Goal: Ask a question

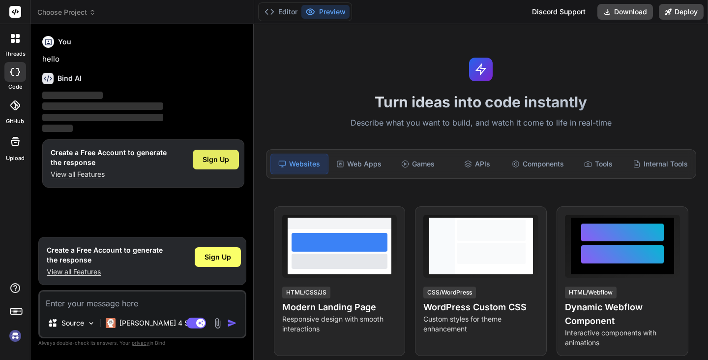
click at [224, 159] on span "Sign Up" at bounding box center [216, 159] width 27 height 10
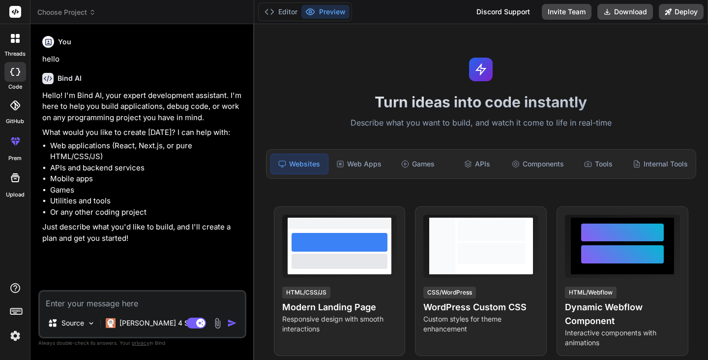
type textarea "x"
click at [141, 308] on textarea at bounding box center [142, 300] width 205 height 18
click at [138, 305] on textarea at bounding box center [142, 300] width 205 height 18
paste textarea "import React, { useEffect, useMemo, useState } from "react"; import { Card, Car…"
type textarea "import React, { useEffect, useMemo, useState } from "react"; import { Card, Car…"
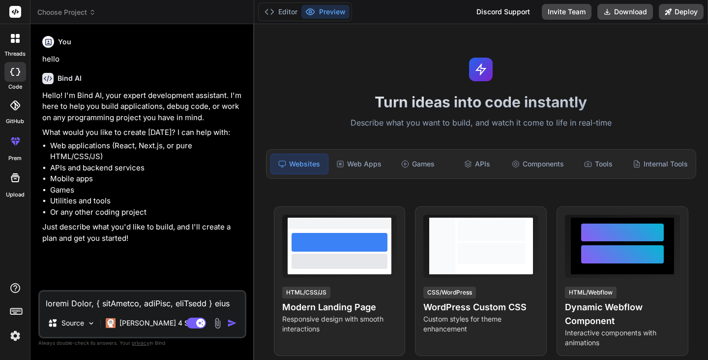
scroll to position [5820, 0]
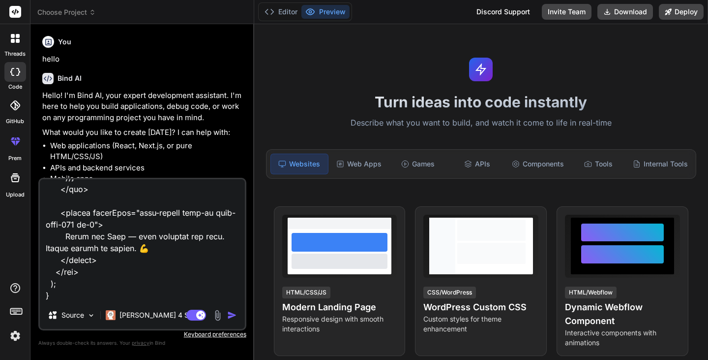
type textarea "x"
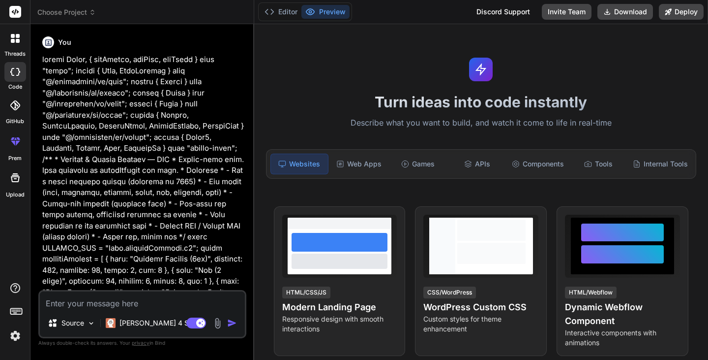
scroll to position [213, 0]
click at [233, 318] on img "button" at bounding box center [232, 323] width 10 height 10
type textarea "x"
click at [232, 322] on img "button" at bounding box center [232, 323] width 10 height 10
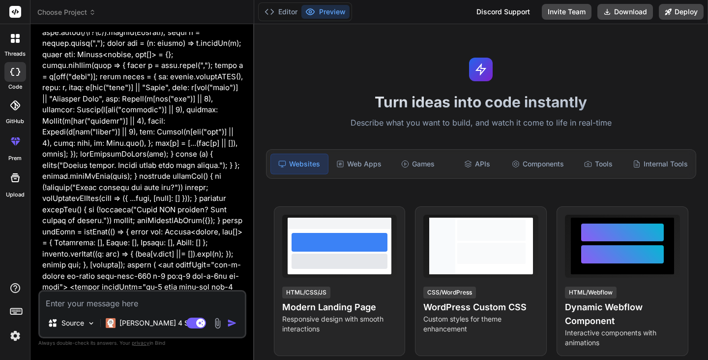
scroll to position [1339, 0]
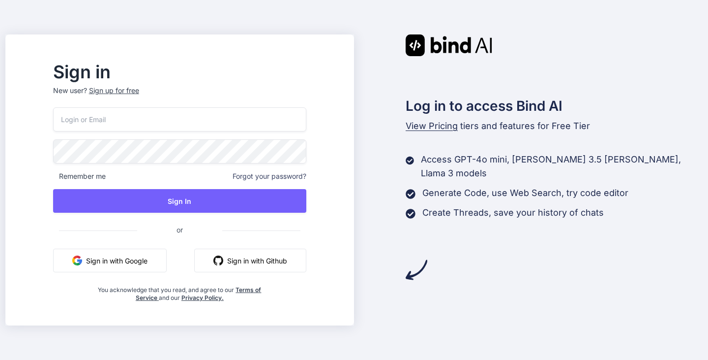
click at [150, 262] on button "Sign in with Google" at bounding box center [110, 260] width 114 height 24
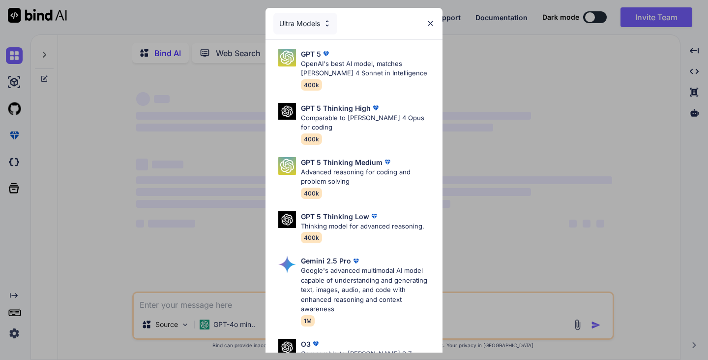
type textarea "x"
click at [432, 23] on img at bounding box center [430, 23] width 8 height 8
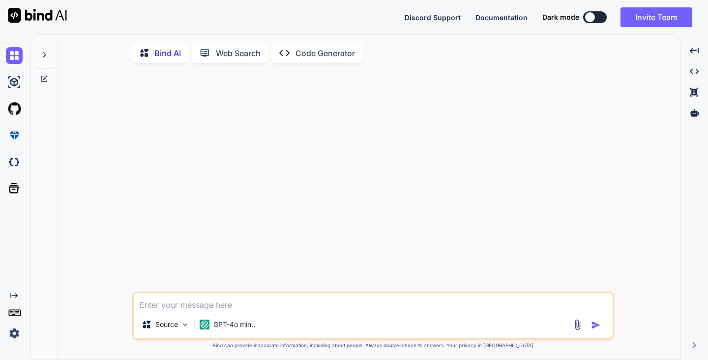
click at [188, 307] on textarea at bounding box center [373, 302] width 479 height 18
paste textarea "Lorem IpSumDO Sit Ametcon Adip elits Doeius t inci utlab etd mag ali e admin ve…"
type textarea "Lorem IpSumDO Sit Ametcon Adip elits Doeius t inci utlab etd mag ali e admin ve…"
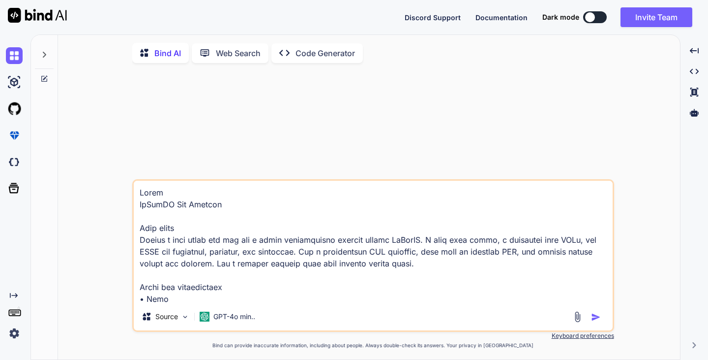
scroll to position [791, 0]
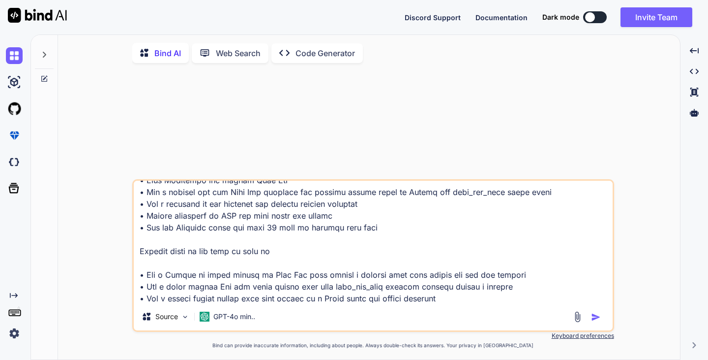
type textarea "x"
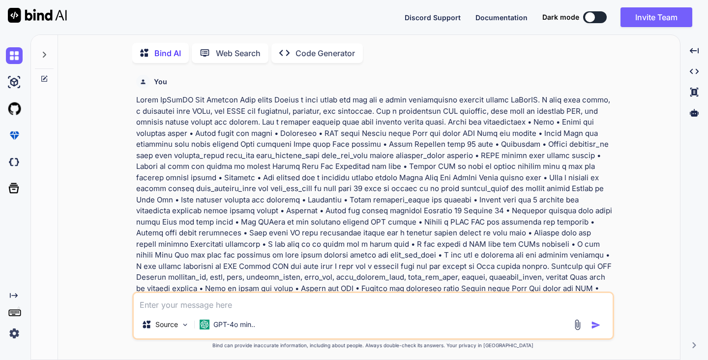
scroll to position [4, 0]
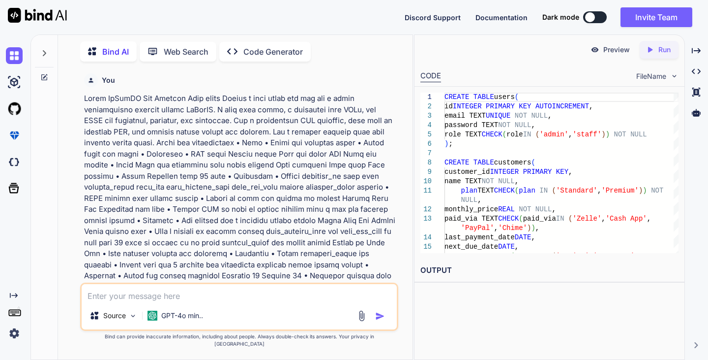
click at [664, 51] on p "Run" at bounding box center [665, 50] width 12 height 10
type textarea "x"
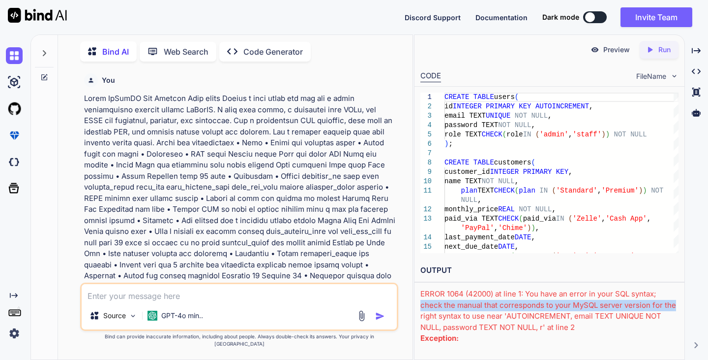
drag, startPoint x: 680, startPoint y: 294, endPoint x: 680, endPoint y: 309, distance: 15.2
click at [680, 309] on div "OUTPUT ERROR 1064 (42000) at line 1: You have an error in your SQL syntax; chec…" at bounding box center [550, 301] width 270 height 84
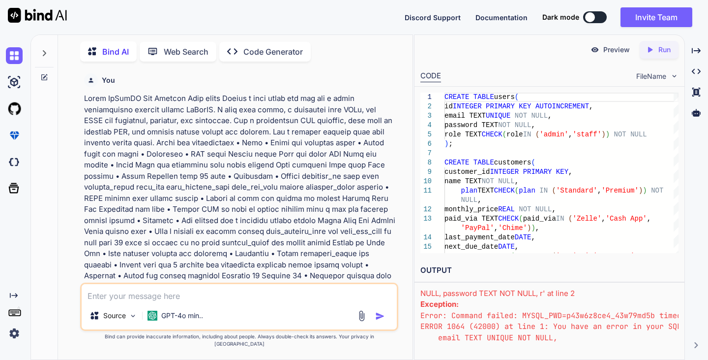
scroll to position [32, 0]
click at [310, 302] on textarea at bounding box center [239, 293] width 315 height 18
type textarea "f"
type textarea "x"
type textarea "fi"
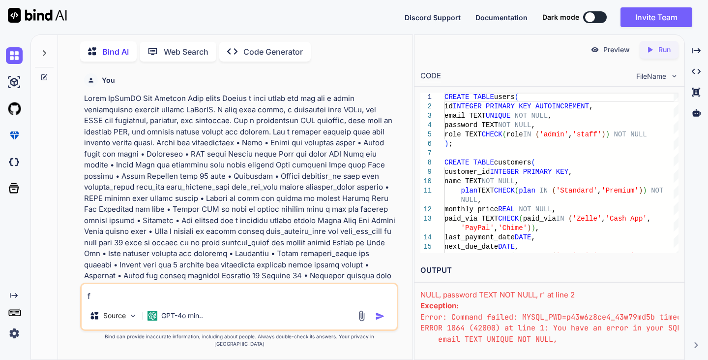
type textarea "x"
type textarea "fix"
type textarea "x"
type textarea "fixe"
type textarea "x"
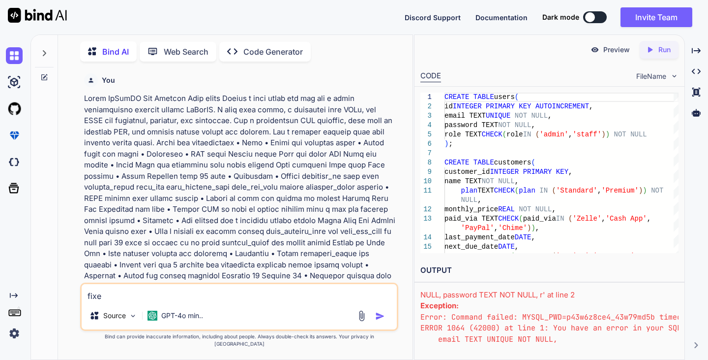
type textarea "fixer"
type textarea "x"
type textarea "fixerr"
type textarea "x"
type textarea "fixerro"
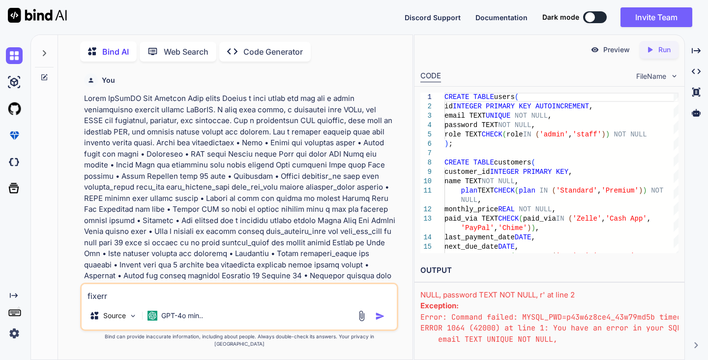
type textarea "x"
type textarea "fixerror"
type textarea "x"
type textarea "fixerro"
type textarea "x"
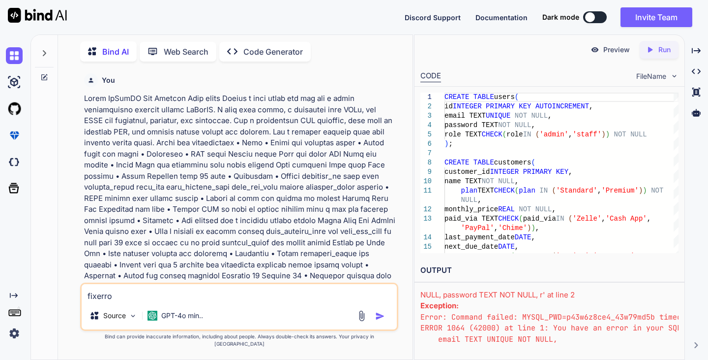
type textarea "fixerr"
type textarea "x"
type textarea "fixer"
type textarea "x"
type textarea "fixe"
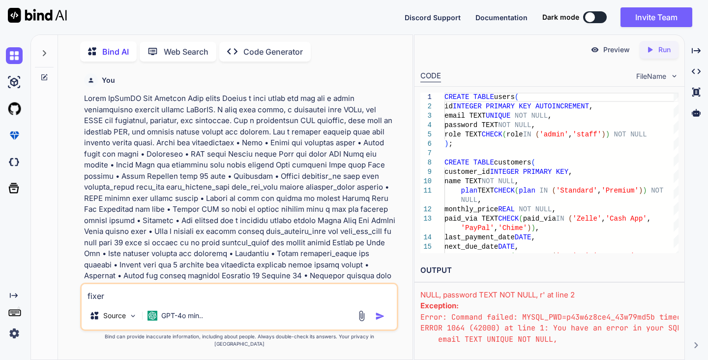
type textarea "x"
type textarea "fix"
type textarea "x"
type textarea "fix"
type textarea "x"
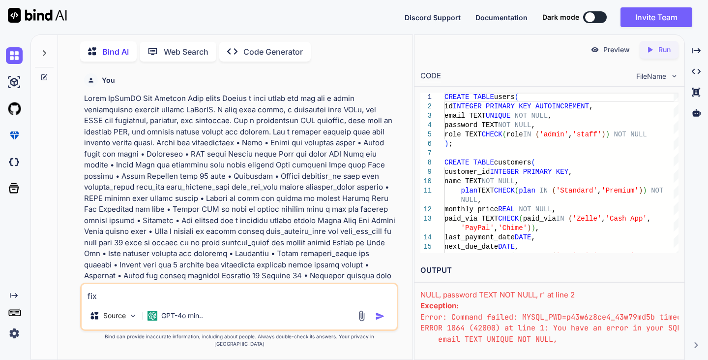
type textarea "fix e"
type textarea "x"
type textarea "fix er"
type textarea "x"
type textarea "fix [PERSON_NAME]"
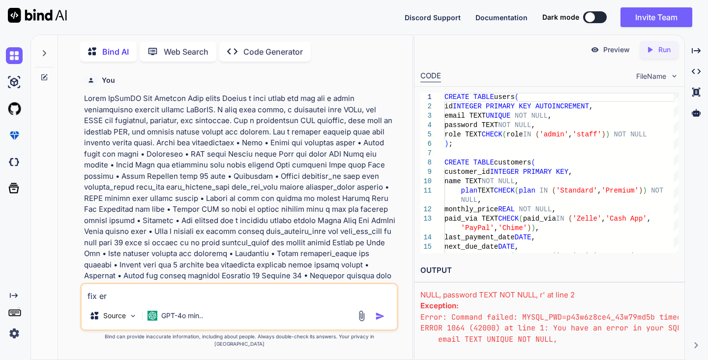
type textarea "x"
type textarea "fix [PERSON_NAME]"
type textarea "x"
type textarea "fix error"
type textarea "x"
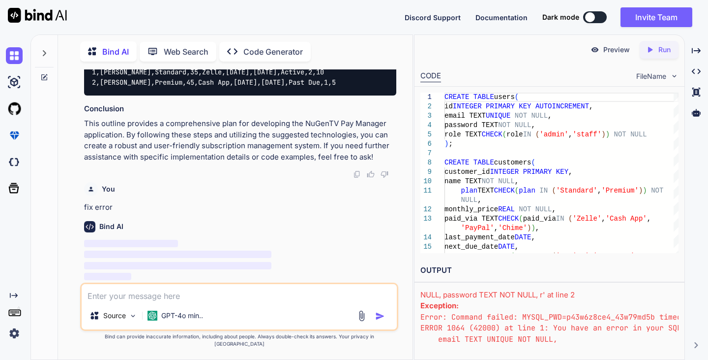
scroll to position [1561, 0]
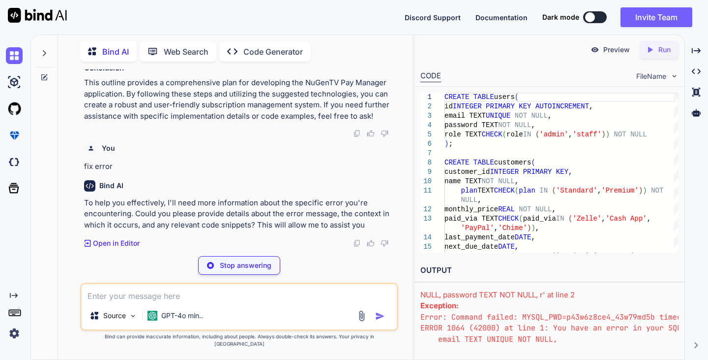
type textarea "x"
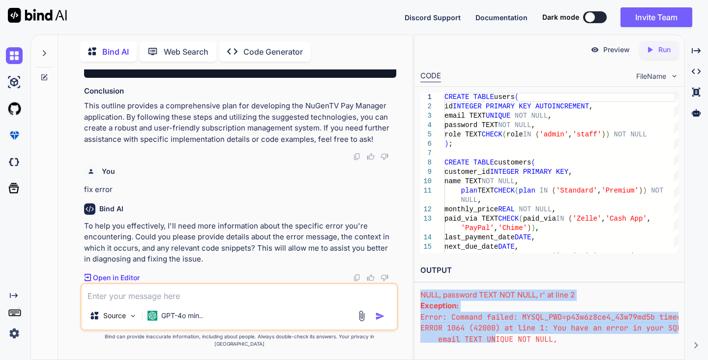
scroll to position [64, 0]
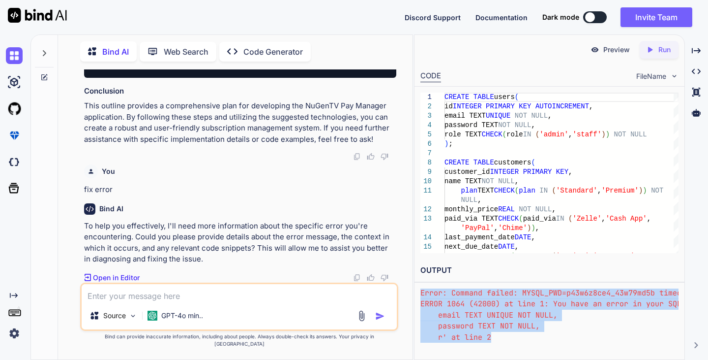
drag, startPoint x: 422, startPoint y: 294, endPoint x: 518, endPoint y: 346, distance: 110.0
click at [518, 346] on div "Preview Created with Pixso. Run CODE FileName 1 2 3 4 5 6 7 8 9 10 11 12 13 14 …" at bounding box center [549, 196] width 271 height 325
click at [469, 315] on pre "Error: Command failed: MYSQL_PWD=p43w6z8ce4_43w79md5b timeout 7 mysql --table -…" at bounding box center [550, 315] width 258 height 56
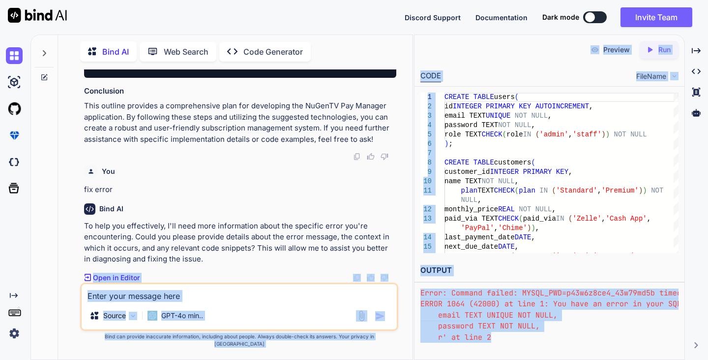
scroll to position [0, 0]
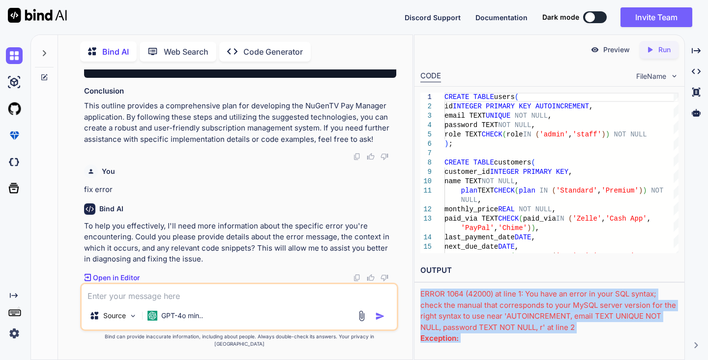
drag, startPoint x: 497, startPoint y: 327, endPoint x: 422, endPoint y: 297, distance: 81.5
click at [422, 297] on div "ERROR 1064 (42000) at line 1: You have an error in your SQL syntax; check the m…" at bounding box center [550, 315] width 258 height 54
copy div "ERROR 1064 (42000) at line 1: You have an error in your SQL syntax; check the m…"
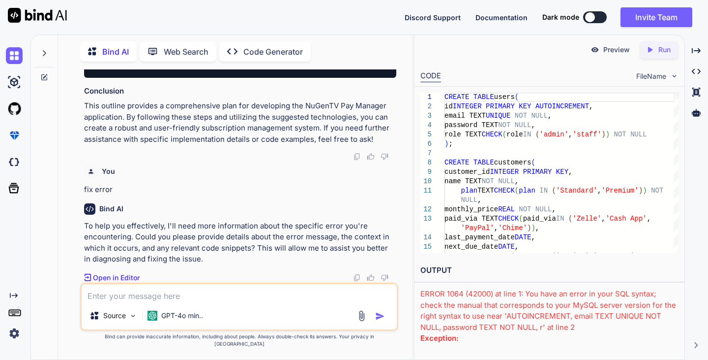
click at [172, 302] on textarea at bounding box center [239, 293] width 315 height 18
paste textarea "ERROR 1064 (42000) at line 1: You have an error in your SQL syntax; check the m…"
type textarea "ERROR 1064 (42000) at line 1: You have an error in your SQL syntax; check the m…"
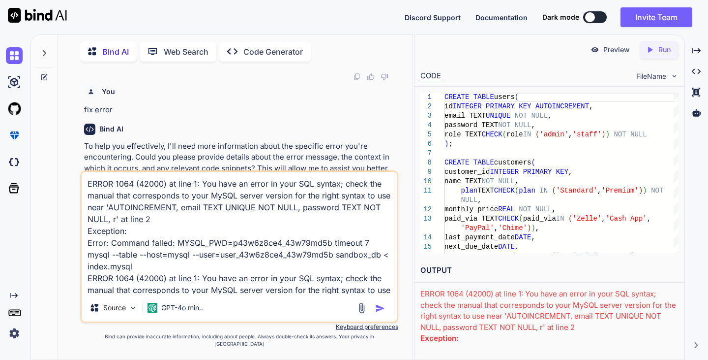
scroll to position [48, 0]
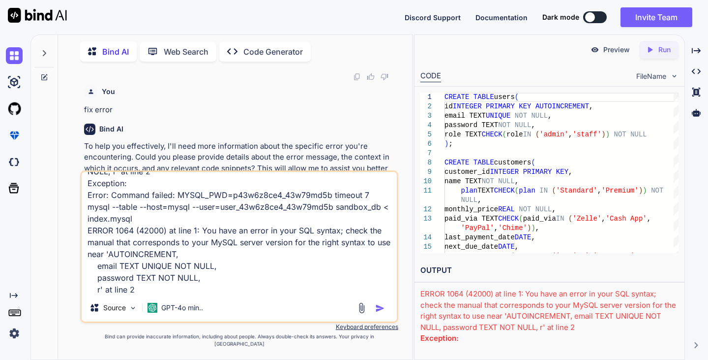
type textarea "x"
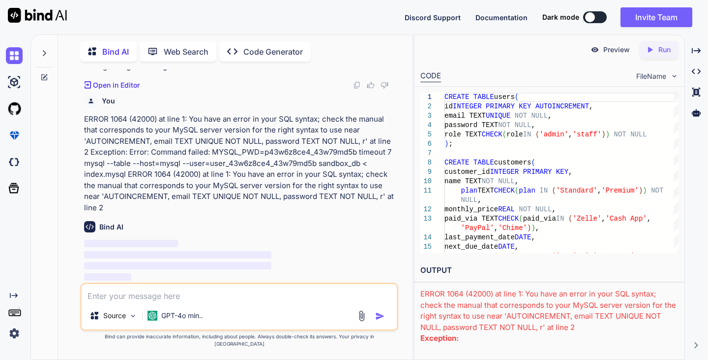
scroll to position [1772, 0]
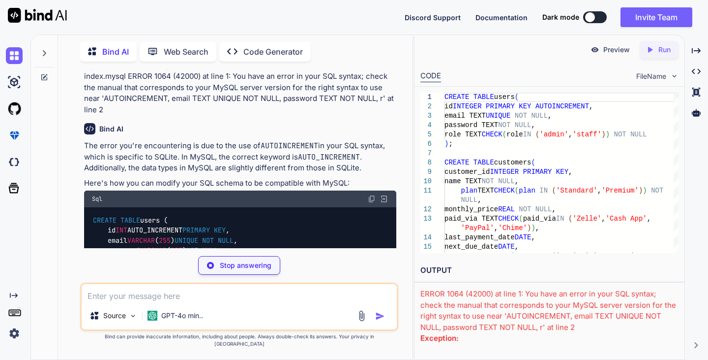
type textarea "x"
type textarea "CREATE TABLE payments ( id INT AUTO_INCREMENT PRIMARY KEY, customer_id INT, met…"
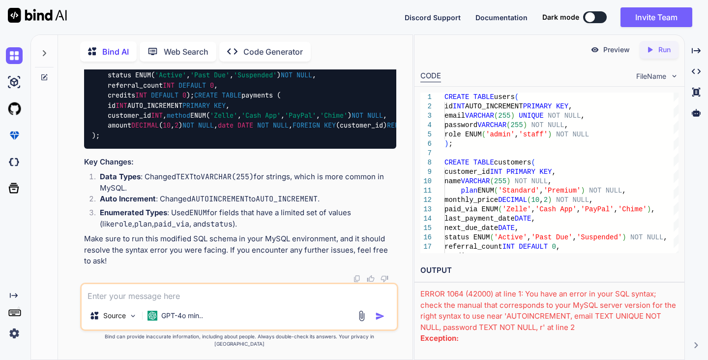
scroll to position [2225, 0]
type textarea "c"
type textarea "x"
click at [185, 302] on textarea "c" at bounding box center [239, 293] width 315 height 18
type textarea "ca"
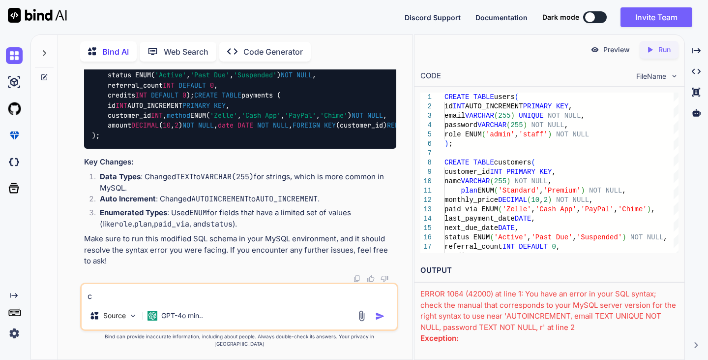
type textarea "x"
type textarea "can"
type textarea "x"
type textarea "can"
type textarea "x"
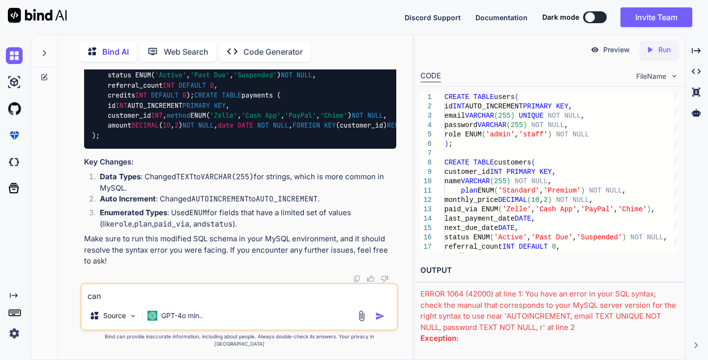
type textarea "can y"
type textarea "x"
type textarea "can yo"
type textarea "x"
type textarea "can you"
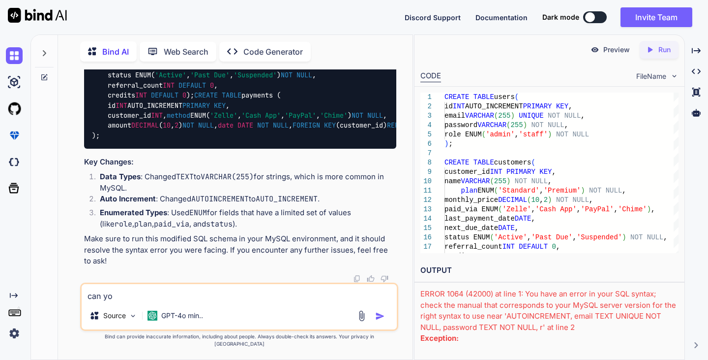
type textarea "x"
type textarea "can you"
type textarea "x"
type textarea "can you f"
type textarea "x"
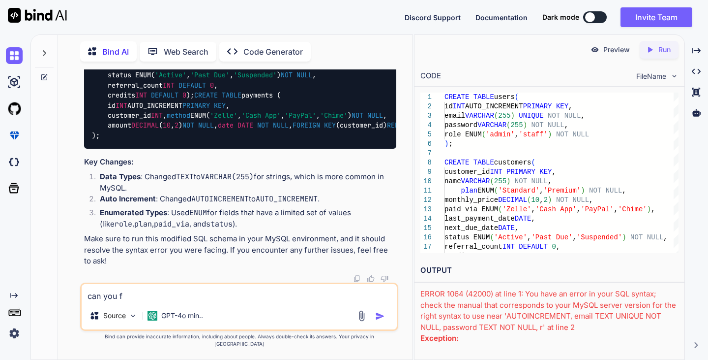
type textarea "can you fi"
type textarea "x"
type textarea "can you fix"
type textarea "x"
type textarea "can you fix"
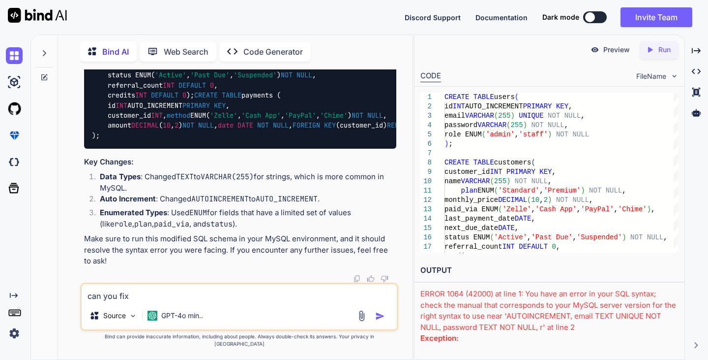
type textarea "x"
type textarea "can you fix i"
type textarea "x"
type textarea "can you fix it"
type textarea "x"
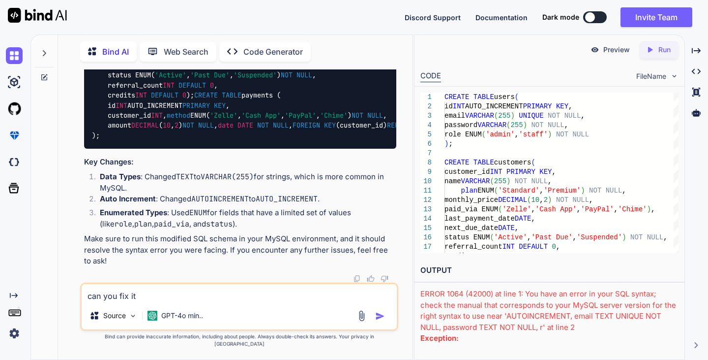
type textarea "can you fix it?"
type textarea "x"
type textarea "can you fix it?"
type textarea "x"
type textarea "can you fix it? t"
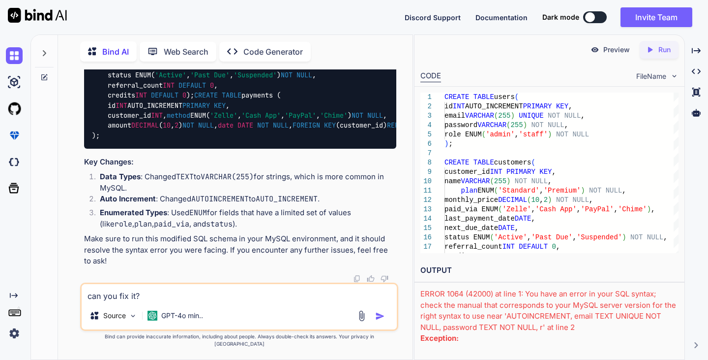
type textarea "x"
type textarea "can you fix it? th"
type textarea "x"
type textarea "can you fix it? thi"
type textarea "x"
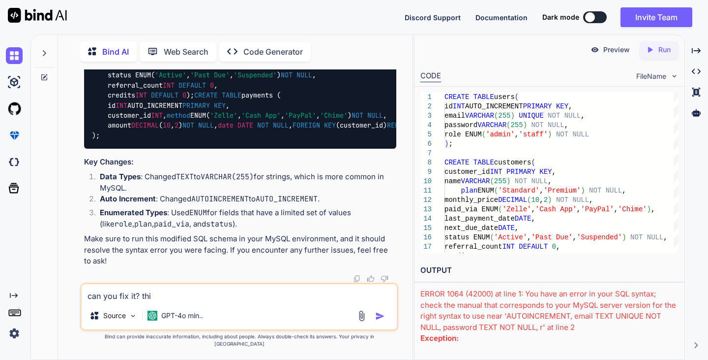
type textarea "can you fix it? this"
type textarea "x"
type textarea "can you fix it? this"
type textarea "x"
type textarea "can you fix it? this e"
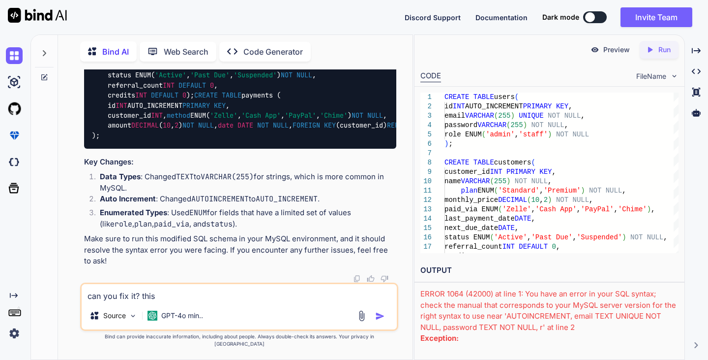
type textarea "x"
type textarea "can you fix it? this er"
type textarea "x"
type textarea "can you fix it? this err"
type textarea "x"
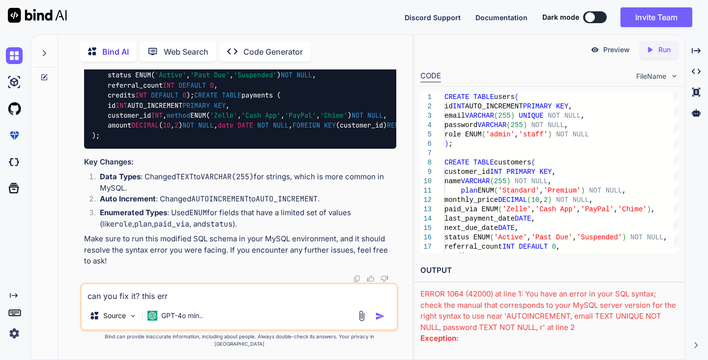
type textarea "can you fix it? this erro"
type textarea "x"
type textarea "can you fix it? this error"
type textarea "x"
type textarea "can you fix it? this error"
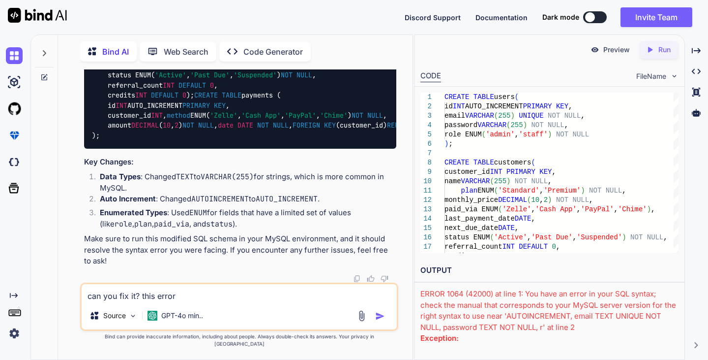
type textarea "x"
type textarea "can you fix it? this error c"
type textarea "x"
type textarea "can you fix it? this error ca"
type textarea "x"
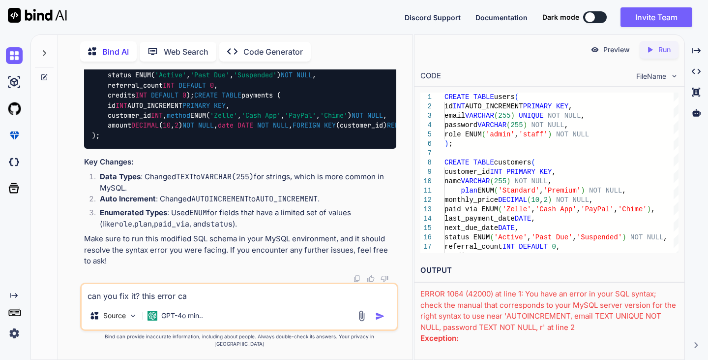
type textarea "can you fix it? this error cam"
type textarea "x"
type textarea "can you fix it? this error came"
type textarea "x"
type textarea "can you fix it? this error came"
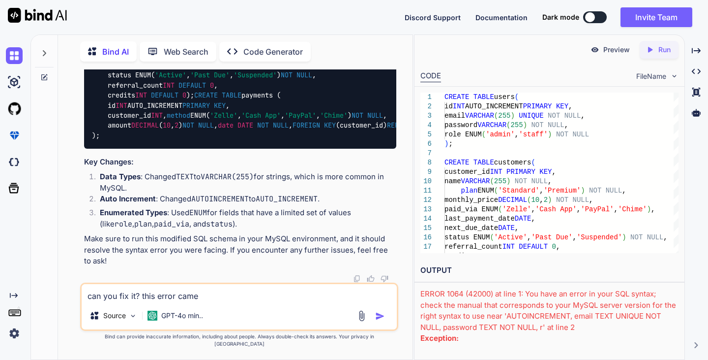
type textarea "x"
type textarea "can you fix it? this error came f"
type textarea "x"
type textarea "can you fix it? this error came fr"
type textarea "x"
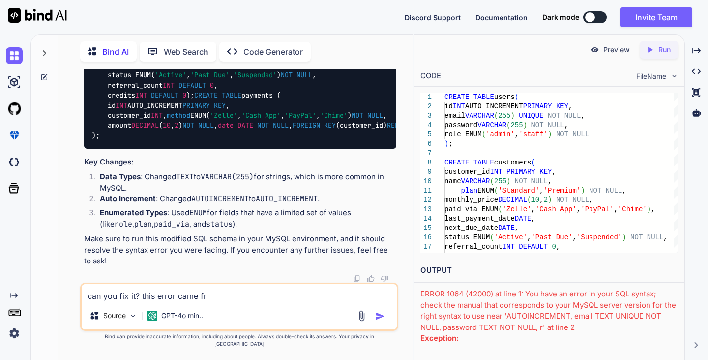
type textarea "can you fix it? this error came fro"
type textarea "x"
type textarea "can you fix it? this error came fromn"
type textarea "x"
type textarea "can you fix it? this error came fromn"
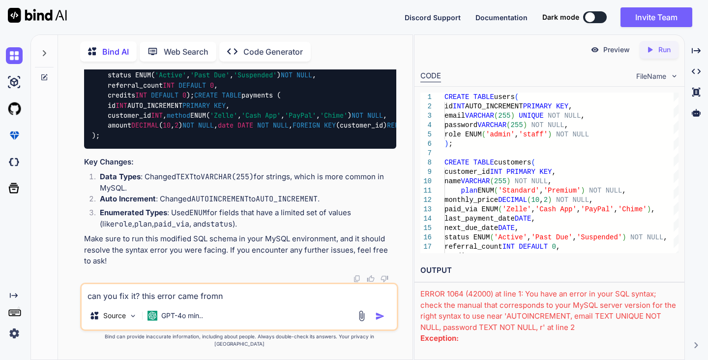
type textarea "x"
type textarea "can you fix it? this error came fromn"
type textarea "x"
type textarea "can you fix it? this error came from"
type textarea "x"
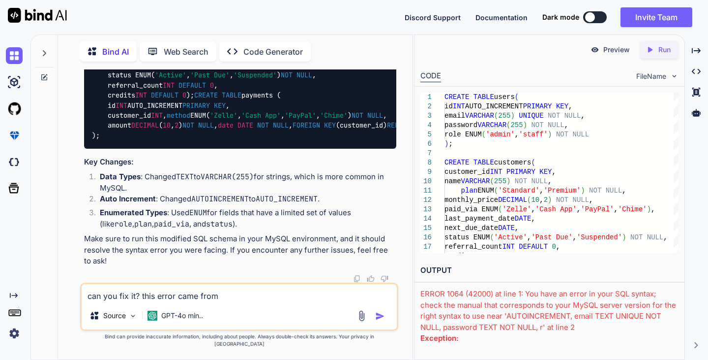
type textarea "can you fix it? this error came from"
type textarea "x"
type textarea "can you fix it? this error came from a"
type textarea "x"
type textarea "can you fix it? this error came from a"
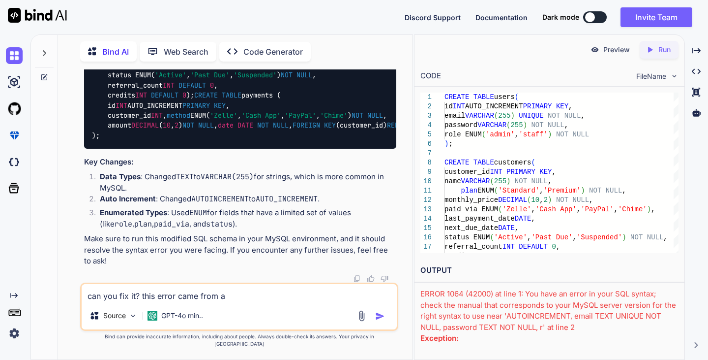
type textarea "x"
type textarea "can you fix it? this error came from a c"
type textarea "x"
type textarea "can you fix it? this error came from a co"
type textarea "x"
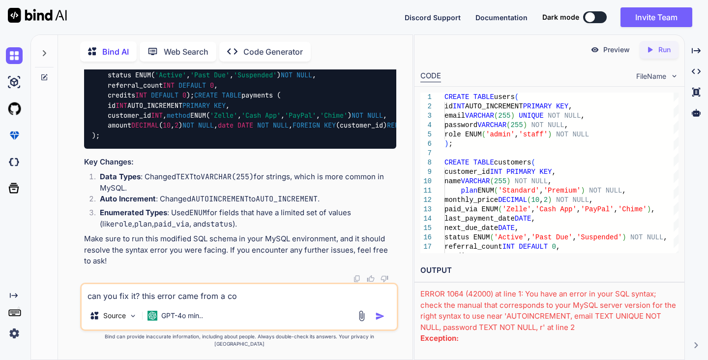
type textarea "can you fix it? this error came from a cod"
type textarea "x"
type textarea "can you fix it? this error came from a code"
type textarea "x"
type textarea "can you fix it? this error came from a code"
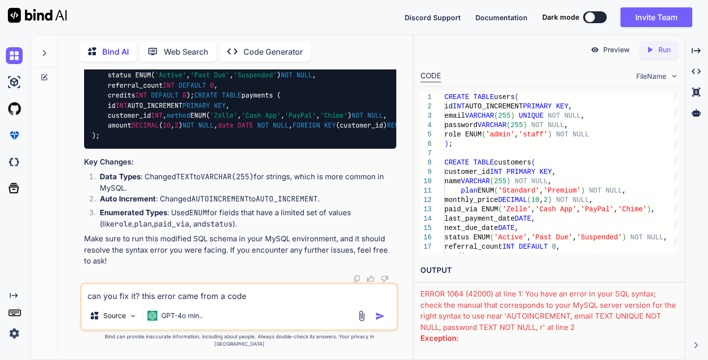
type textarea "x"
type textarea "can you fix it? this error came from a code y"
type textarea "x"
type textarea "can you fix it? this error came from a code yo"
type textarea "x"
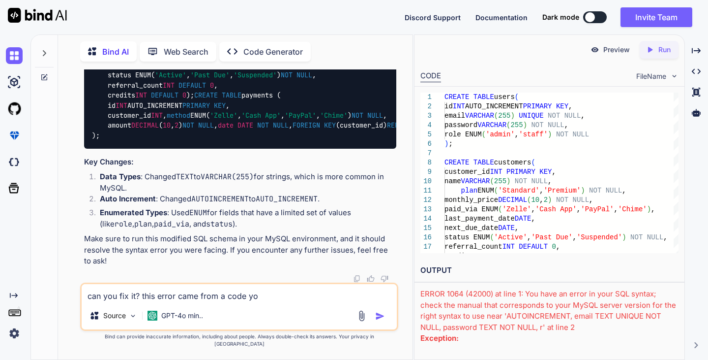
type textarea "can you fix it? this error came from a code you"
type textarea "x"
type textarea "can you fix it? this error came from a code you"
type textarea "x"
type textarea "can you fix it? this error came from a code you b"
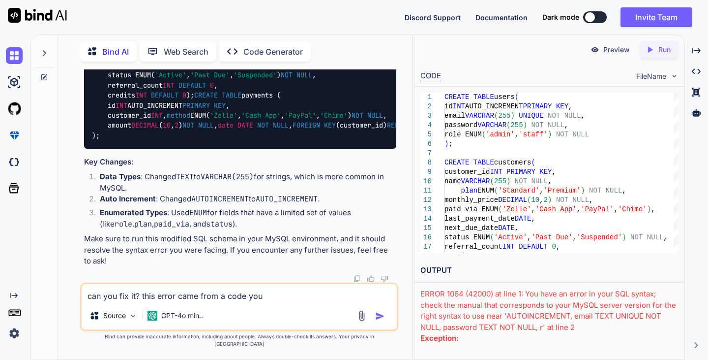
type textarea "x"
type textarea "can you fix it? this error came from a code you bu"
type textarea "x"
type textarea "can you fix it? this error came from a code you [PERSON_NAME]"
type textarea "x"
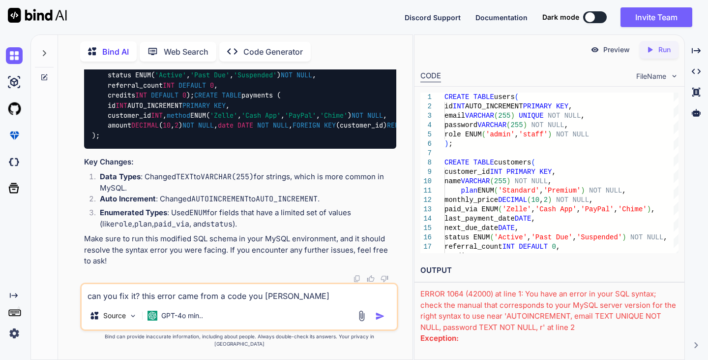
type textarea "can you fix it? this error came from a code you buil"
type textarea "x"
type textarea "can you fix it? this error came from a code you built"
type textarea "x"
type textarea "can you fix it? this error came from a code you built"
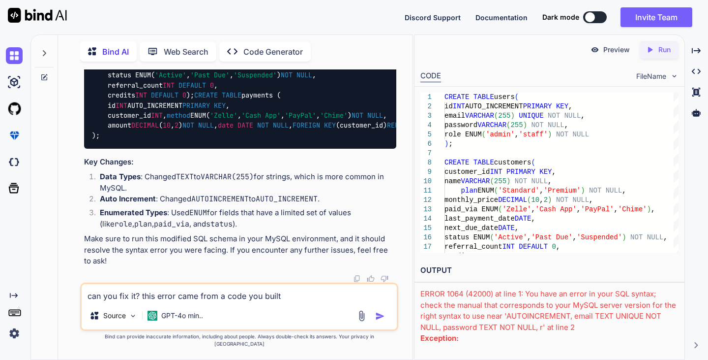
type textarea "x"
type textarea "can you fix it? this error came from a code you built f"
type textarea "x"
type textarea "can you fix it? this error came from a code you built fr"
type textarea "x"
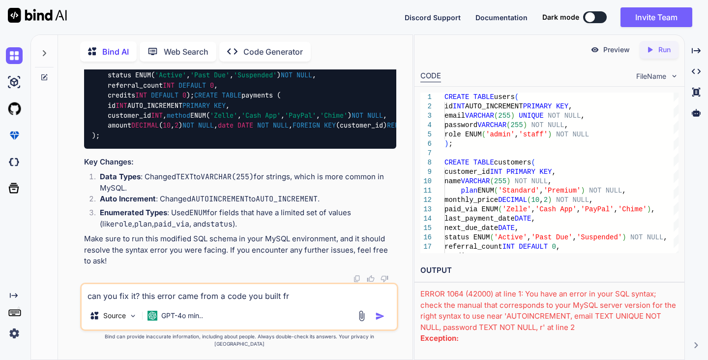
type textarea "can you fix it? this error came from a code you built fro"
type textarea "x"
type textarea "can you fix it? this error came from a code you built from"
type textarea "x"
type textarea "can you fix it? this error came from a code you built from"
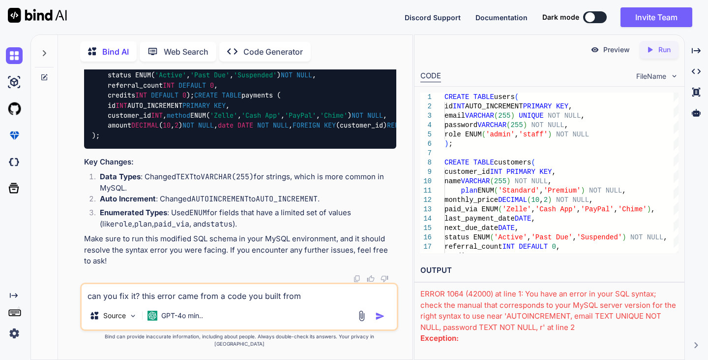
type textarea "x"
type textarea "can you fix it? this error came from a code you built from m"
type textarea "x"
type textarea "can you fix it? this error came from a code you built from my"
type textarea "x"
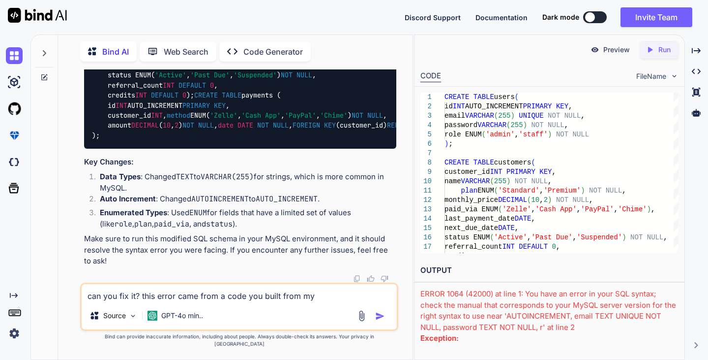
type textarea "can you fix it? this error came from a code you built from my"
type textarea "x"
type textarea "can you fix it? this error came from a code you built from my p"
type textarea "x"
type textarea "can you fix it? this error came from a code you built from my pr"
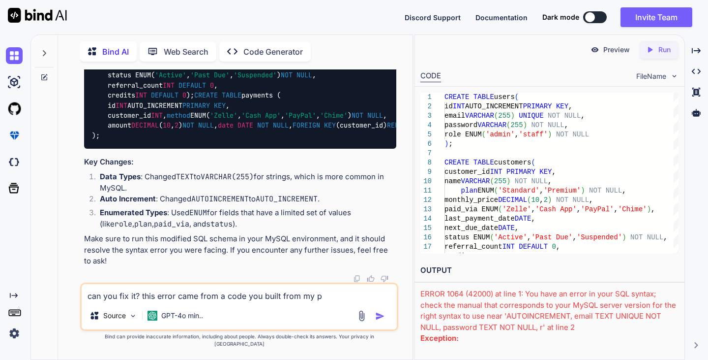
type textarea "x"
type textarea "can you fix it? this error came from a code you built from my pro"
type textarea "x"
type textarea "can you fix it? this error came from a code you built from my prom"
type textarea "x"
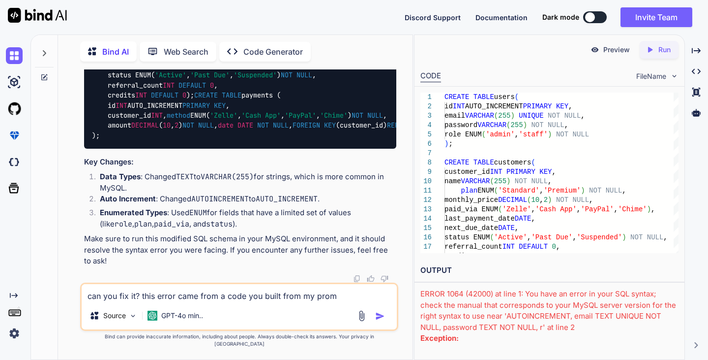
type textarea "can you fix it? this error came from a code you built from my promp"
type textarea "x"
type textarea "can you fix it? this error came from a code you built from my prompt"
type textarea "x"
type textarea "can you fix it? this error came from a code you built from my prompt"
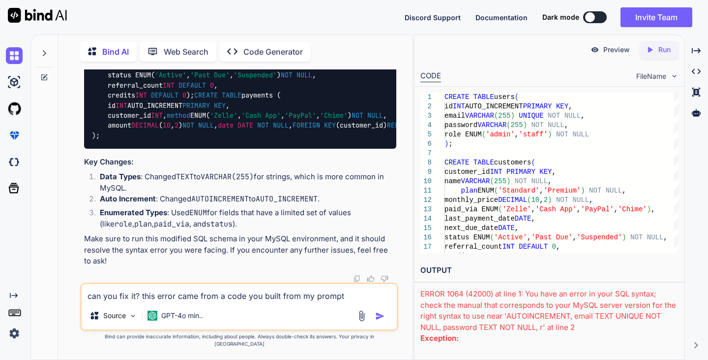
type textarea "x"
type textarea "can you fix it? this error came from a code you built from my prompt i"
type textarea "x"
type textarea "can you fix it? this error came from a code you built from my prompt i"
type textarea "x"
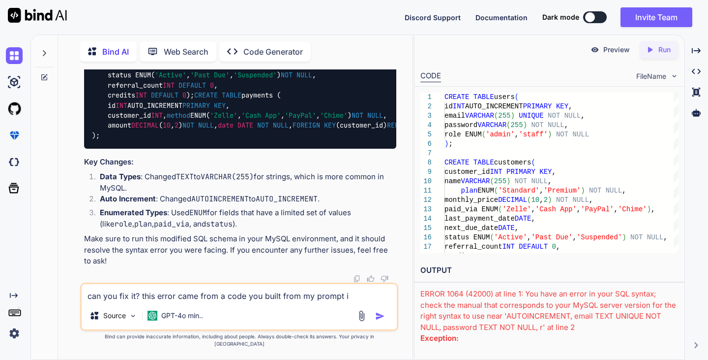
type textarea "can you fix it? this error came from a code you built from my prompt i g"
type textarea "x"
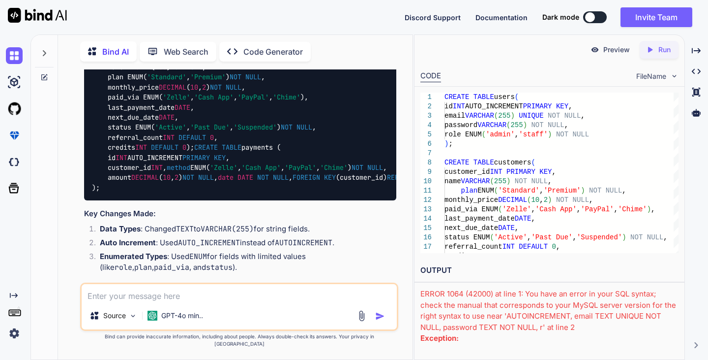
scroll to position [2453, 0]
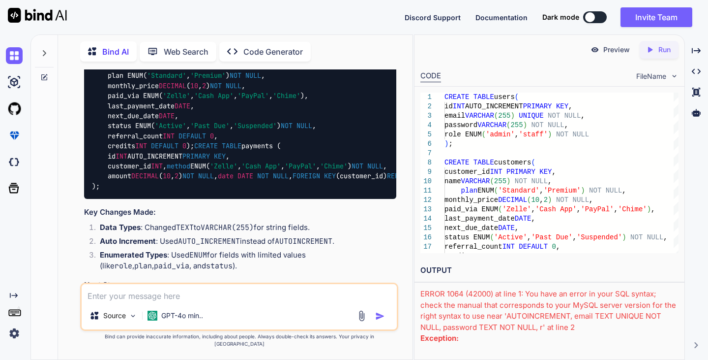
click at [107, 191] on code "CREATE TABLE users ( id INT AUTO_INCREMENT PRIMARY KEY , email VARCHAR ( 255 ) …" at bounding box center [302, 95] width 421 height 191
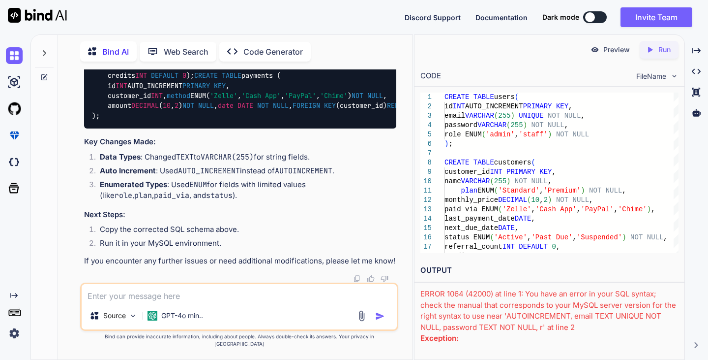
scroll to position [2802, 0]
